Goal: Information Seeking & Learning: Check status

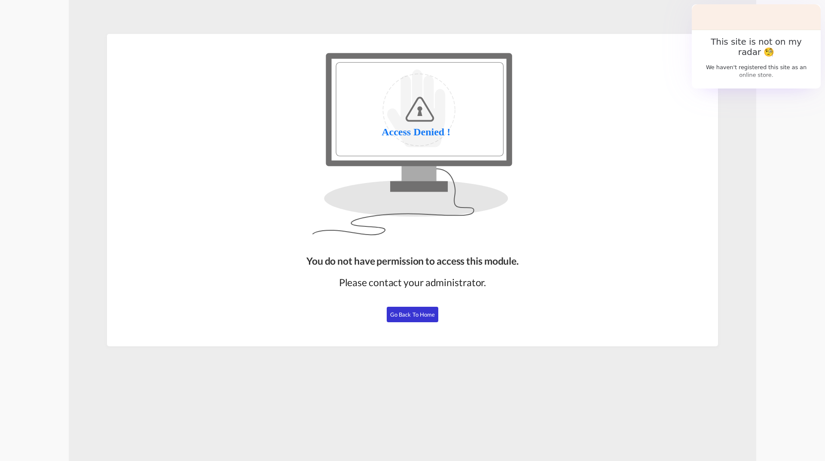
click at [429, 310] on button "Go Back to Home" at bounding box center [413, 314] width 52 height 15
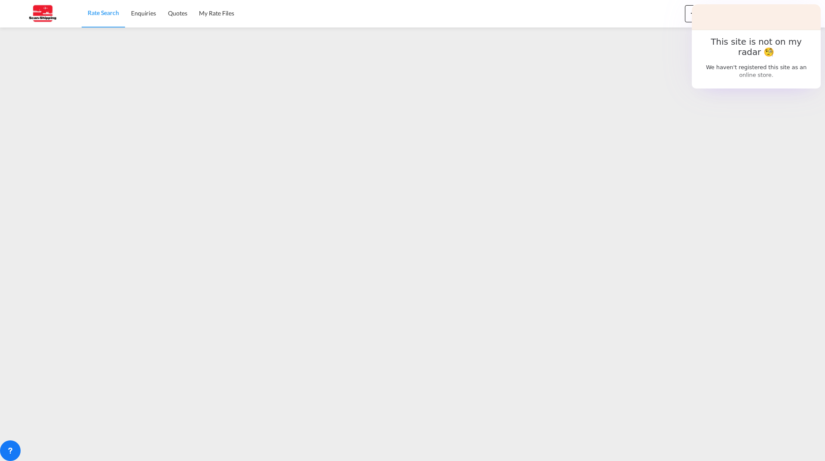
click at [94, 12] on span "Rate Search" at bounding box center [103, 12] width 31 height 7
click at [699, 14] on span "New" at bounding box center [704, 12] width 32 height 7
click at [400, 117] on md-backdrop at bounding box center [412, 230] width 825 height 461
